Goal: Task Accomplishment & Management: Register for event/course

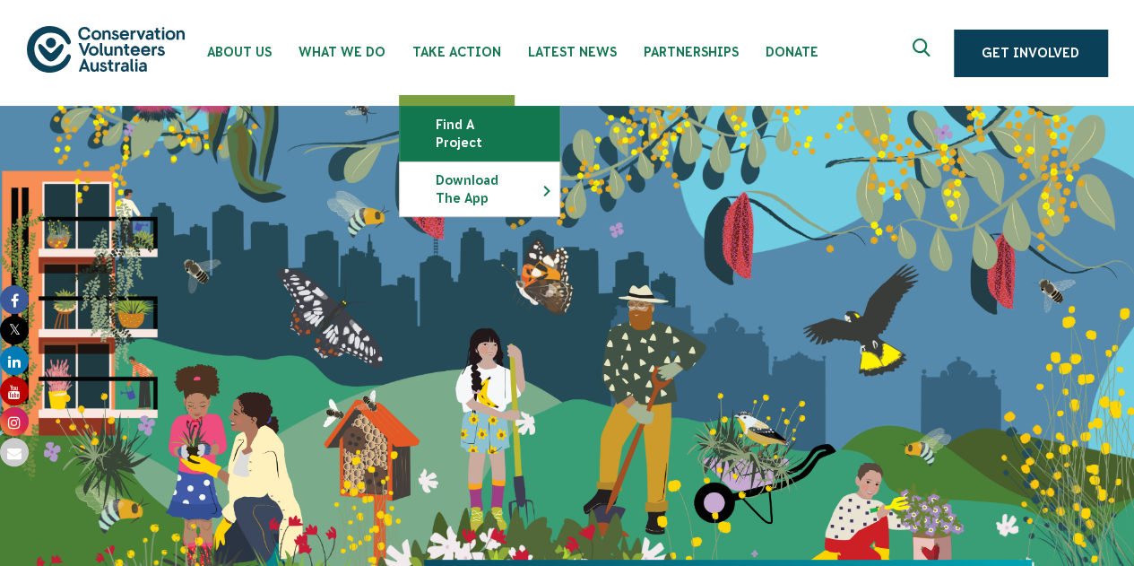
click at [489, 121] on link "Find a project" at bounding box center [480, 134] width 160 height 54
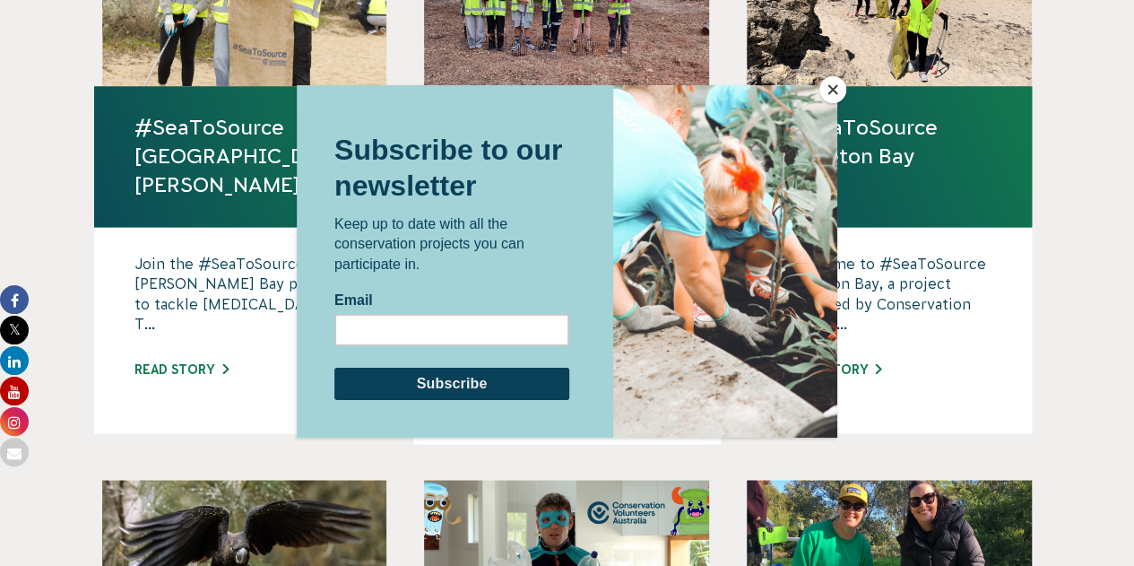
scroll to position [1345, 0]
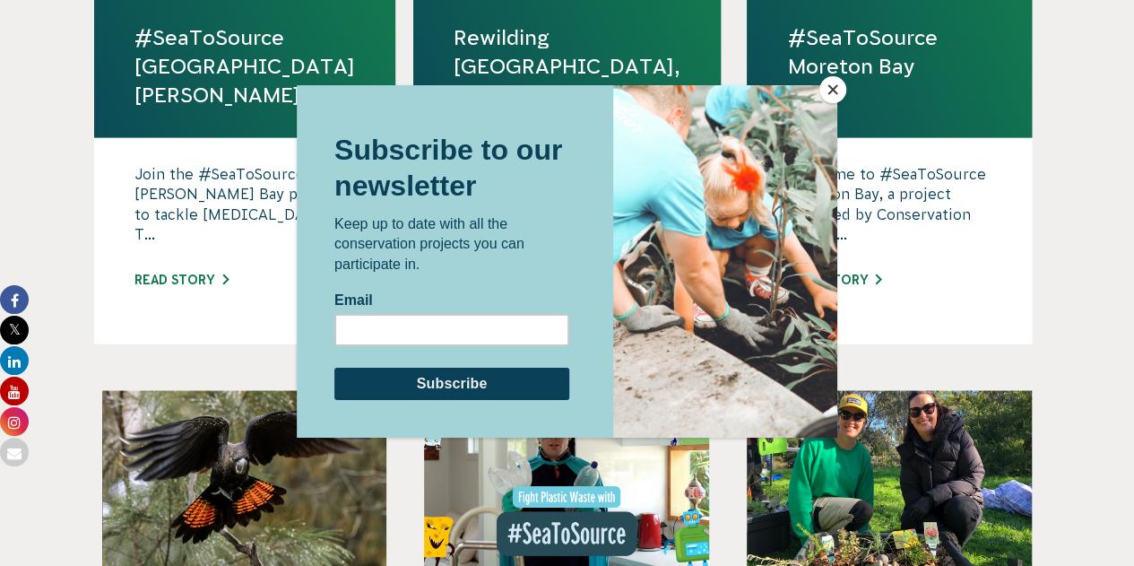
click at [837, 86] on button "Close" at bounding box center [832, 89] width 27 height 27
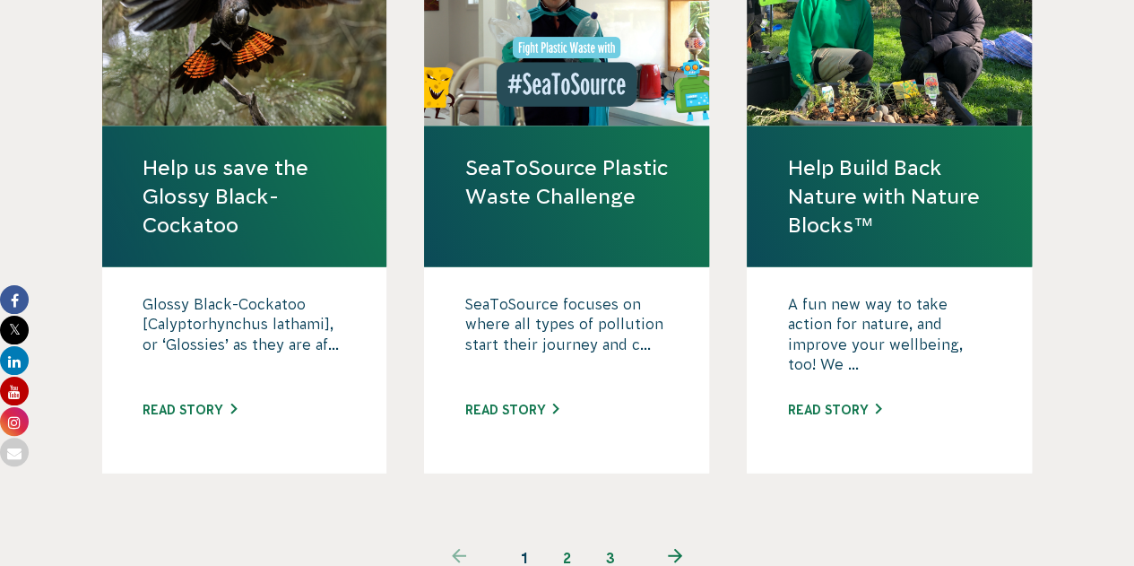
scroll to position [1972, 0]
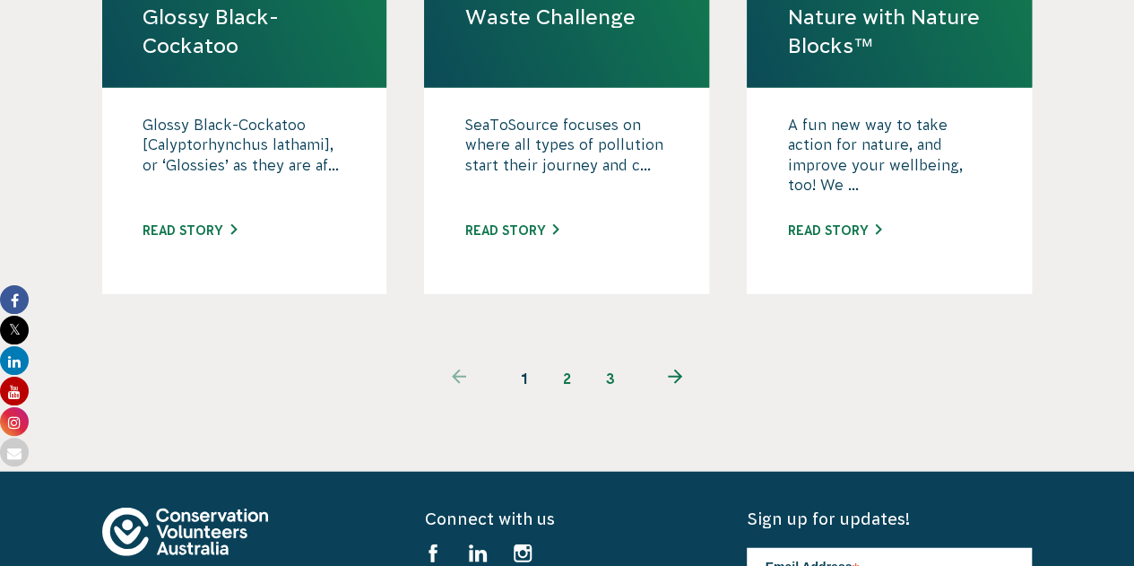
click at [569, 357] on link "2" at bounding box center [567, 378] width 43 height 43
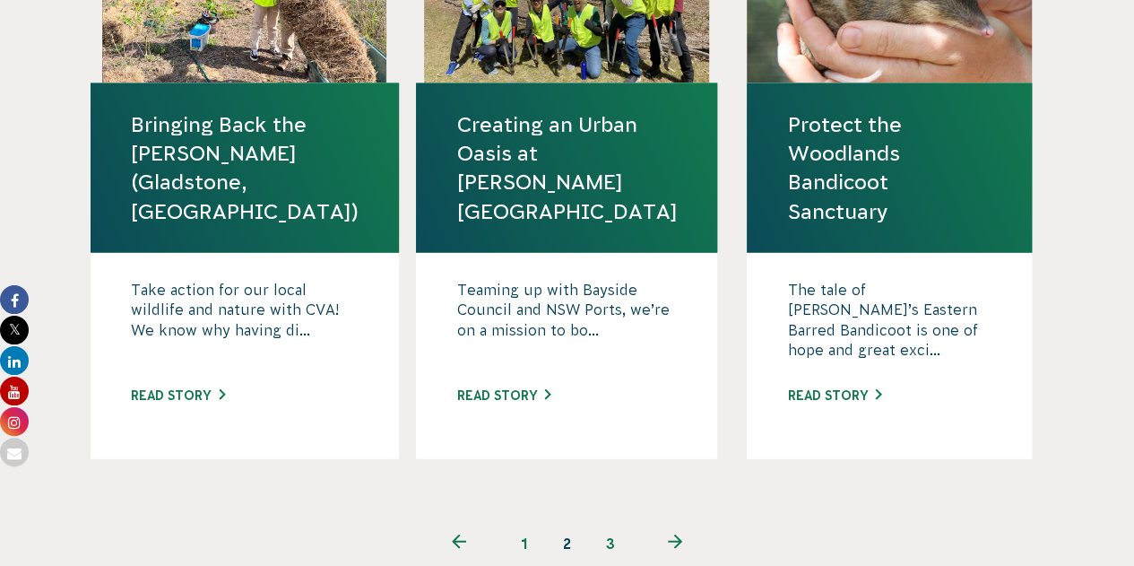
scroll to position [2062, 0]
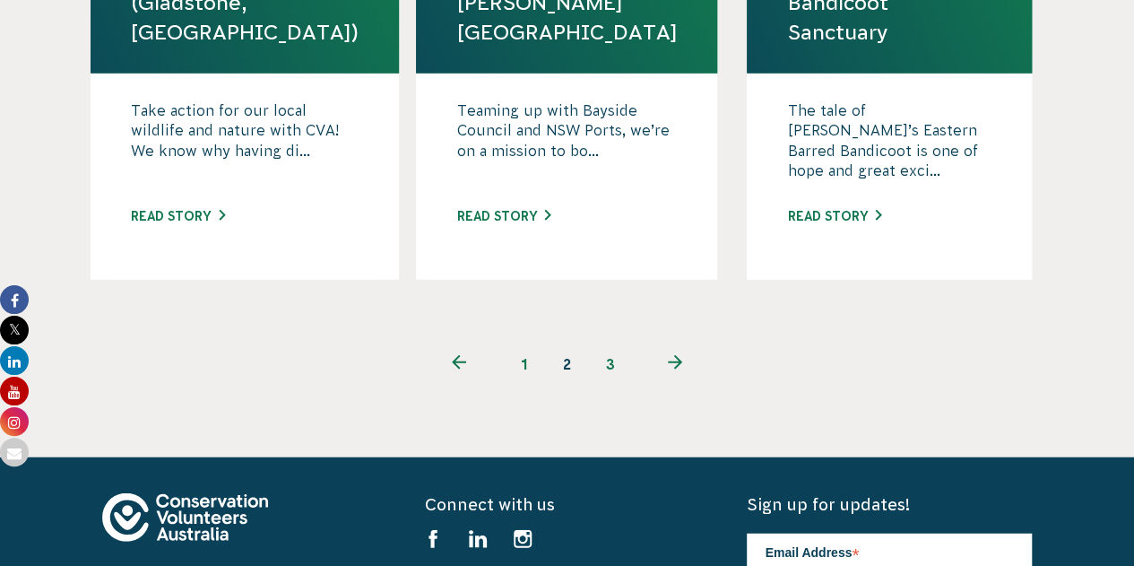
click at [613, 342] on link "3" at bounding box center [610, 363] width 43 height 43
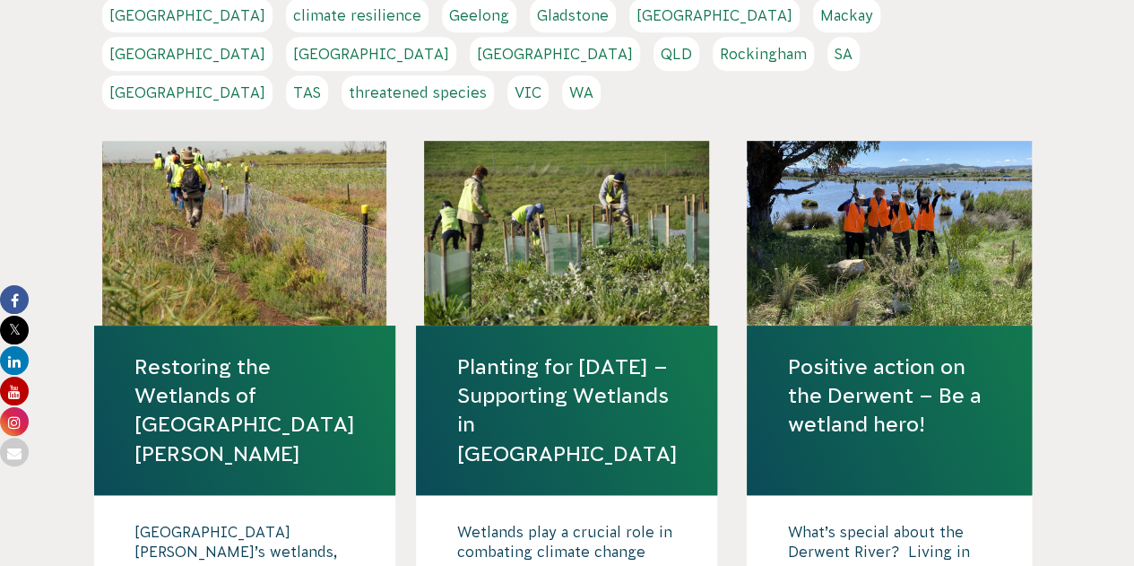
scroll to position [538, 0]
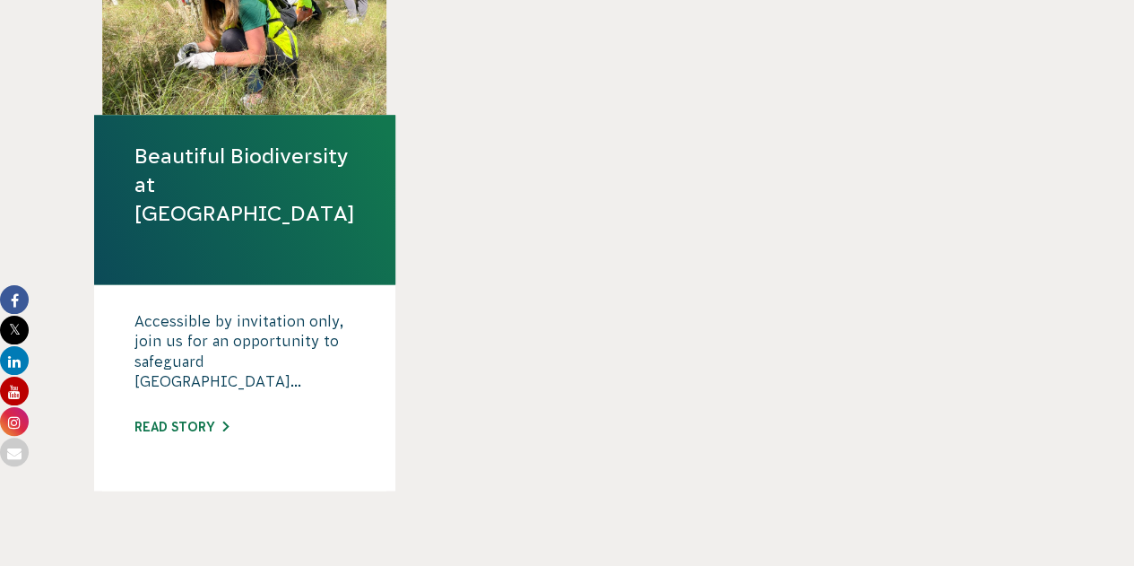
scroll to position [1524, 0]
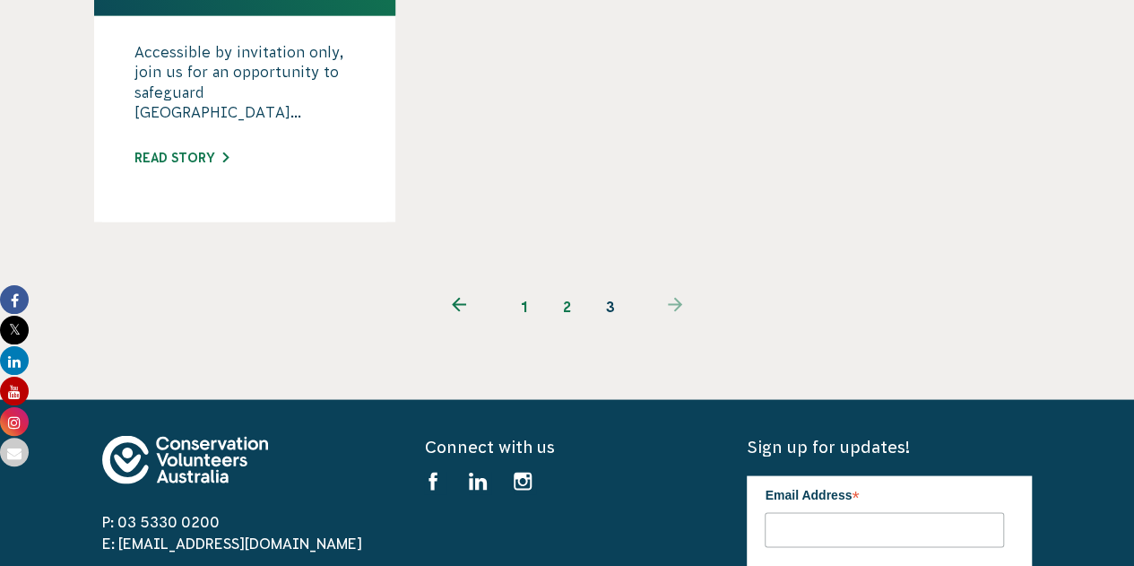
click at [569, 284] on link "2" at bounding box center [567, 305] width 43 height 43
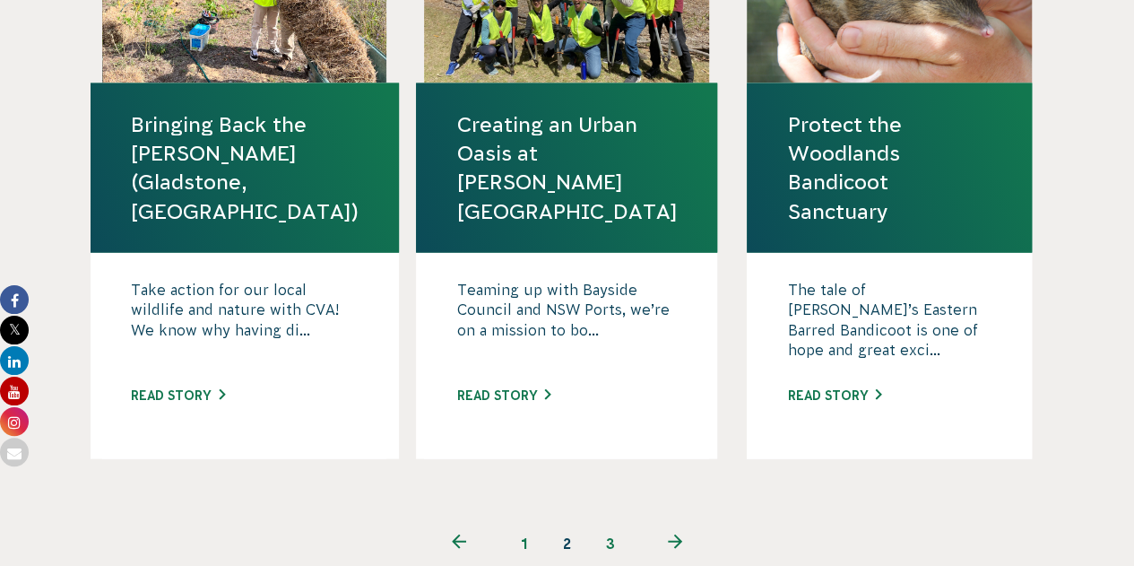
scroll to position [1703, 0]
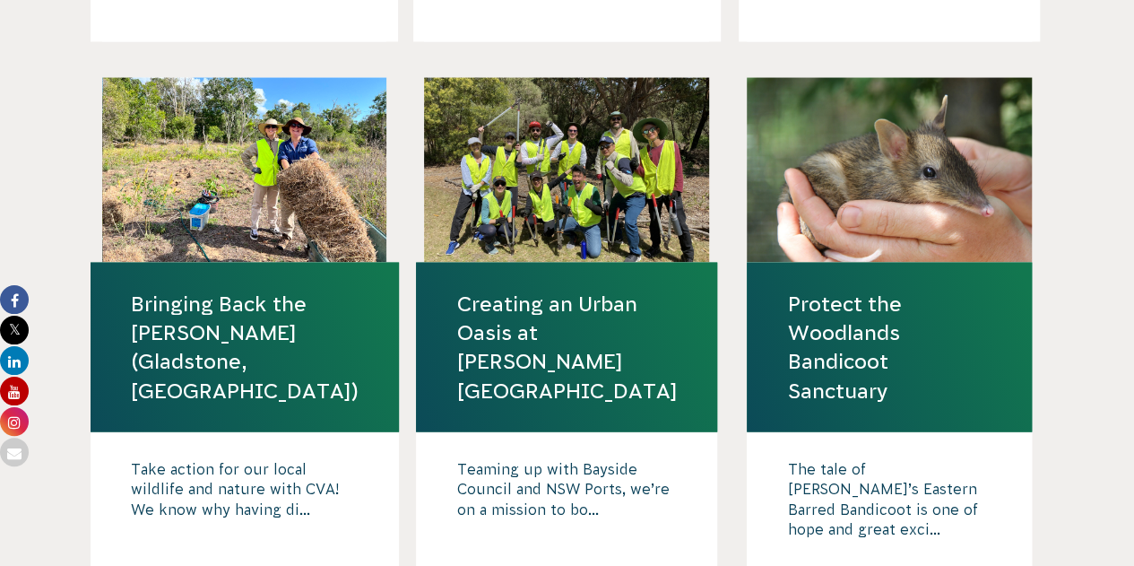
click at [584, 302] on link "Creating an Urban Oasis at [PERSON_NAME][GEOGRAPHIC_DATA]" at bounding box center [566, 348] width 221 height 116
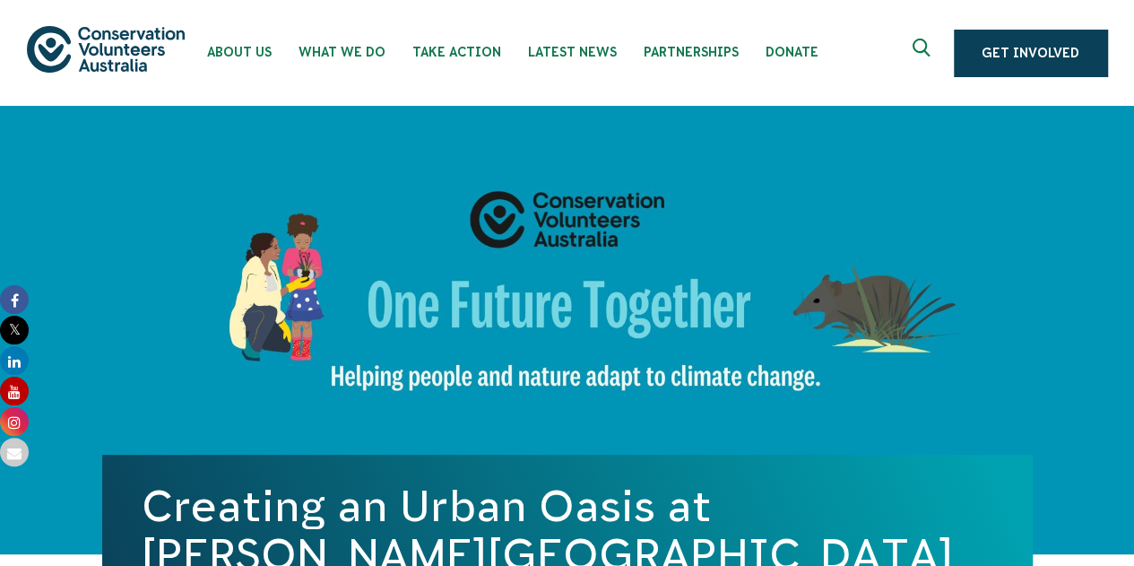
scroll to position [269, 0]
